Goal: Information Seeking & Learning: Learn about a topic

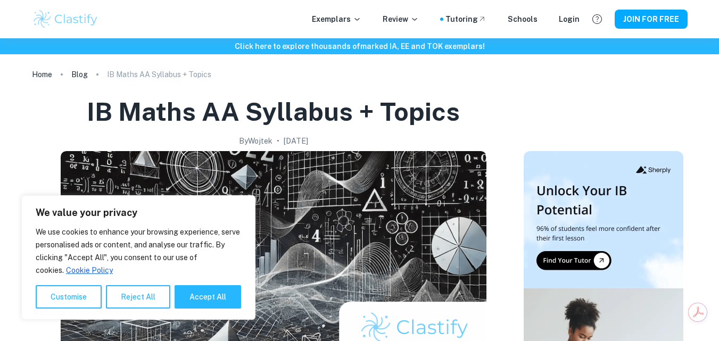
scroll to position [160, 0]
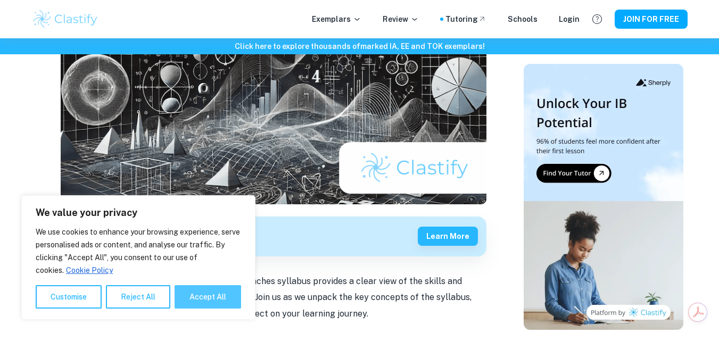
click at [220, 300] on button "Accept All" at bounding box center [208, 296] width 67 height 23
checkbox input "true"
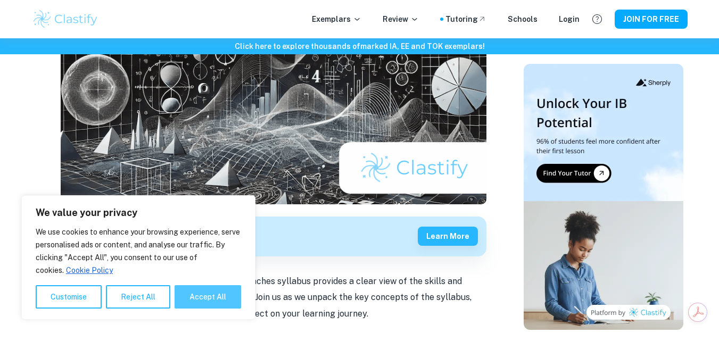
checkbox input "true"
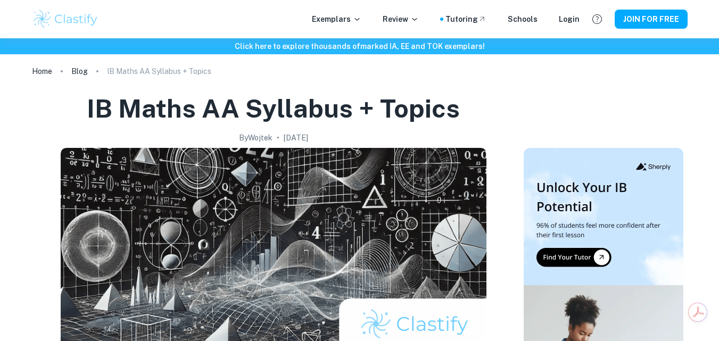
scroll to position [0, 0]
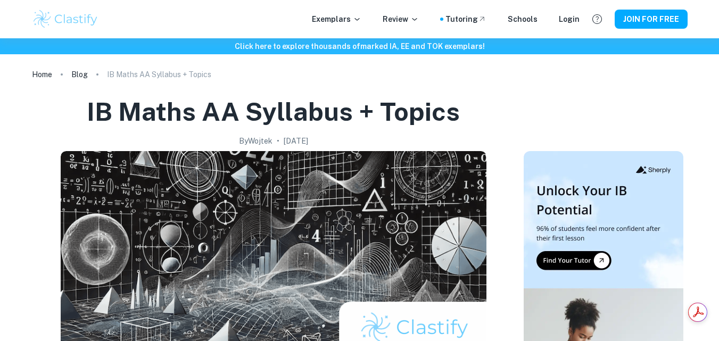
drag, startPoint x: 271, startPoint y: 162, endPoint x: 312, endPoint y: 112, distance: 64.7
click at [312, 112] on h1 "IB Maths AA Syllabus + Topics" at bounding box center [273, 112] width 373 height 34
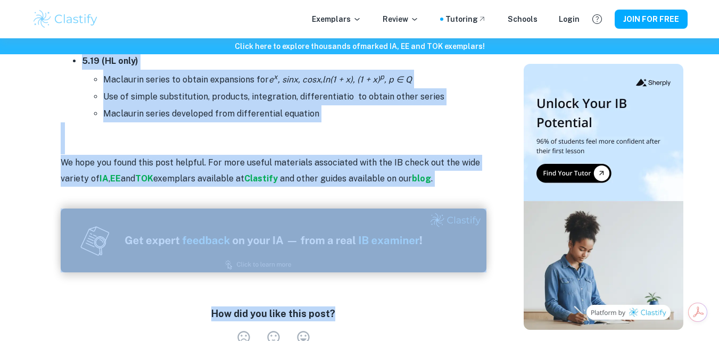
scroll to position [6890, 0]
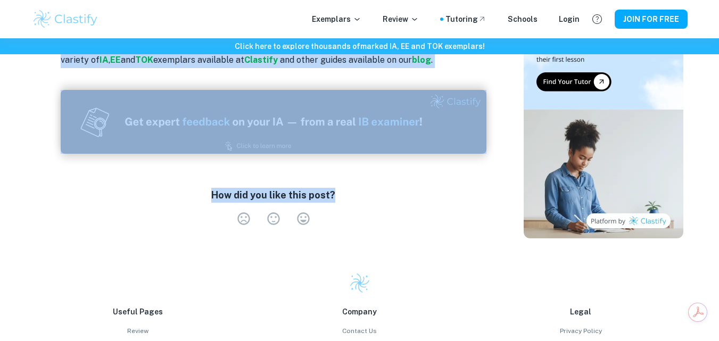
drag, startPoint x: 151, startPoint y: 257, endPoint x: 441, endPoint y: 69, distance: 345.2
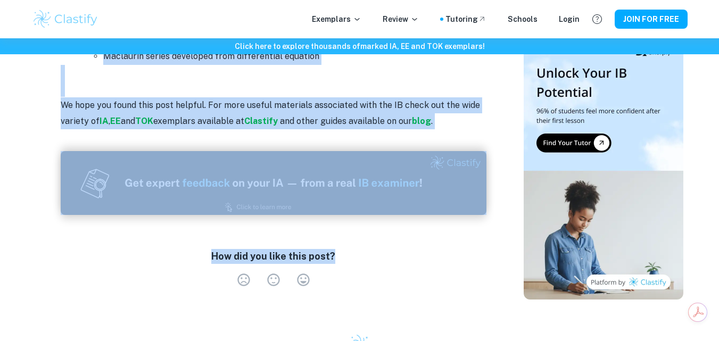
scroll to position [6730, 0]
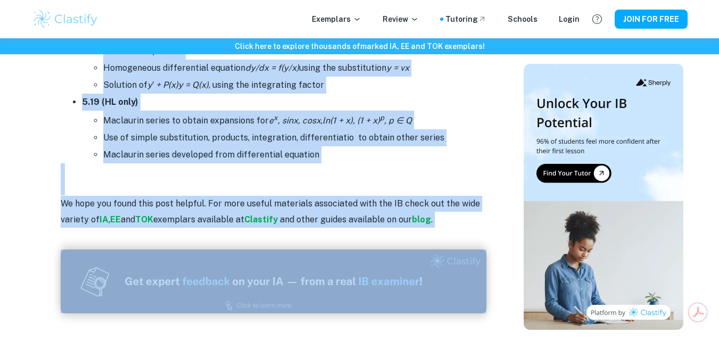
copy div "LO Ipsum DO Sitametc + Adipis Eli SE Doeiusmodte Incididu & Utlaboreet dolorema…"
